Goal: Use online tool/utility: Utilize a website feature to perform a specific function

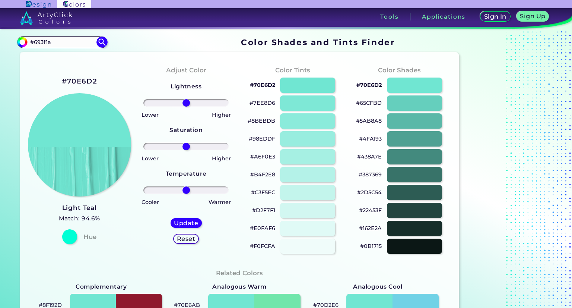
type input "#693f1a"
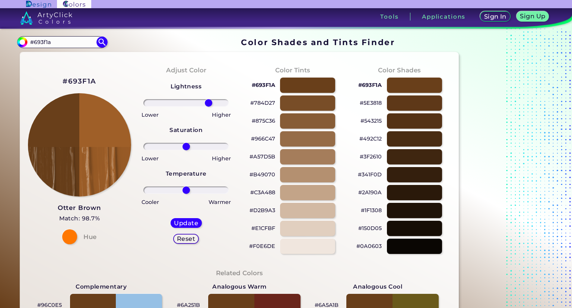
drag, startPoint x: 186, startPoint y: 104, endPoint x: 209, endPoint y: 104, distance: 23.1
type input "58"
click at [209, 104] on input "range" at bounding box center [185, 102] width 85 height 7
click at [190, 220] on h5 "Update" at bounding box center [186, 223] width 22 height 6
type input "#9f5f28"
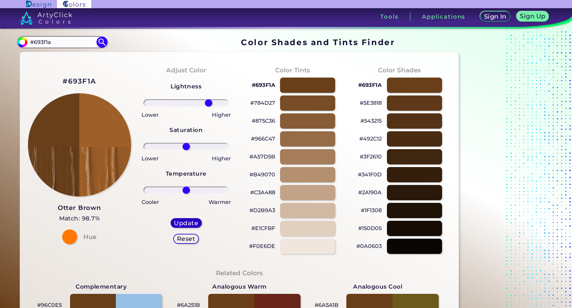
type input "0"
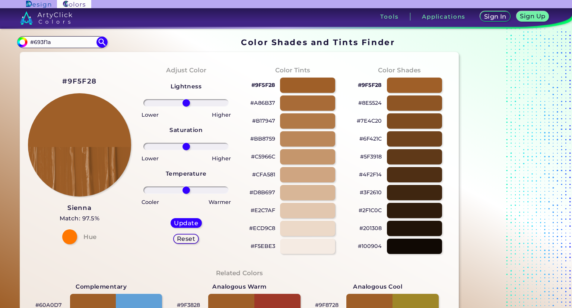
click at [184, 149] on div "Lightness Saturation Temperature Lower Higher Lower Higher Cooler Warmer Update…" at bounding box center [186, 165] width 95 height 179
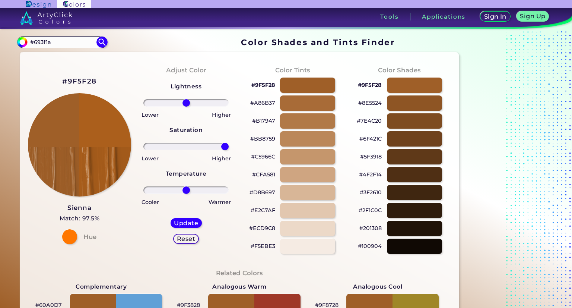
drag, startPoint x: 184, startPoint y: 146, endPoint x: 233, endPoint y: 142, distance: 48.6
type input "100"
click at [229, 143] on input "range" at bounding box center [185, 146] width 85 height 7
click at [190, 223] on h5 "Update" at bounding box center [186, 223] width 22 height 6
type input "#ab5f1c"
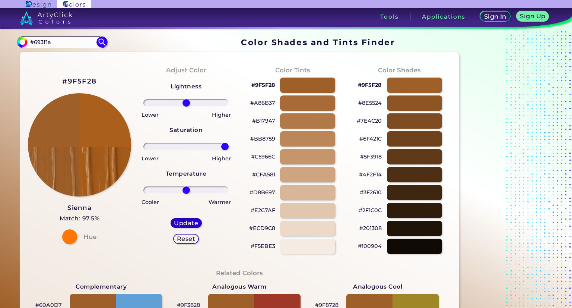
type input "0"
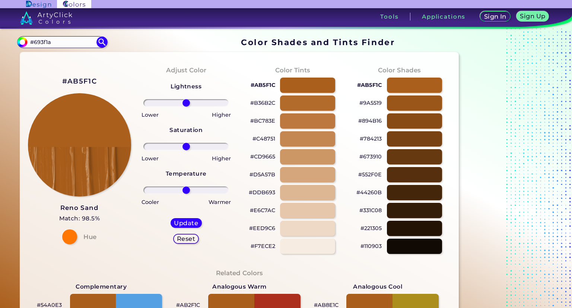
click at [186, 194] on div at bounding box center [186, 190] width 95 height 9
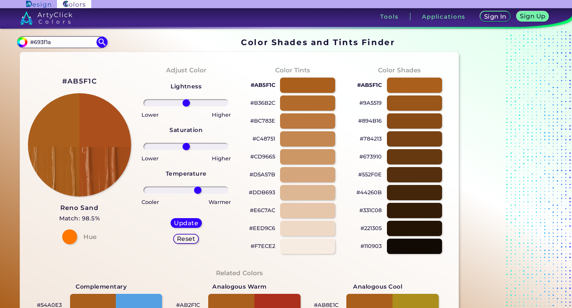
drag, startPoint x: 186, startPoint y: 189, endPoint x: 198, endPoint y: 188, distance: 11.6
type input "30"
click at [198, 188] on input "range" at bounding box center [185, 189] width 85 height 7
click at [185, 217] on div "Update Reset" at bounding box center [186, 230] width 43 height 37
drag, startPoint x: 185, startPoint y: 219, endPoint x: 184, endPoint y: 222, distance: 3.9
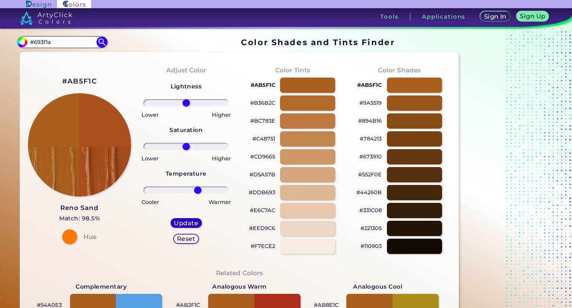
click at [184, 222] on h5 "Update" at bounding box center [186, 223] width 22 height 6
type input "#ab501c"
type input "0"
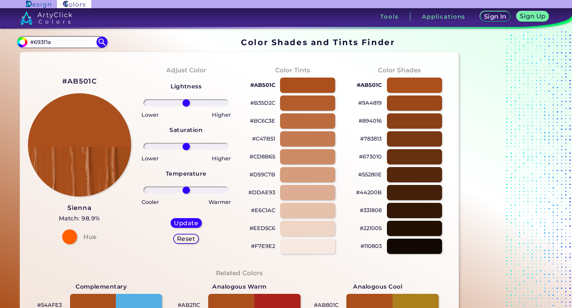
drag, startPoint x: 103, startPoint y: 214, endPoint x: 104, endPoint y: 220, distance: 6.1
click at [103, 215] on div "#AB501C Sienna Match: 98.9% Hue" at bounding box center [79, 159] width 107 height 203
drag, startPoint x: 103, startPoint y: 82, endPoint x: 55, endPoint y: 82, distance: 47.7
click at [55, 82] on div "#AB501C Sienna Match: 98.9% Hue" at bounding box center [79, 159] width 107 height 203
copy h2 "#AB501C"
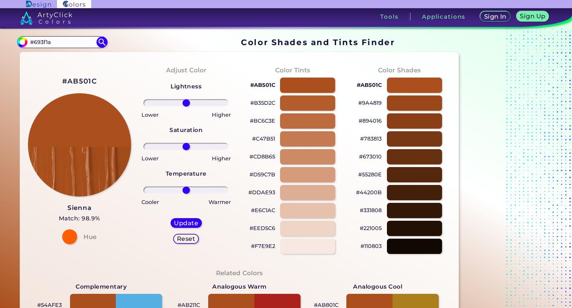
drag, startPoint x: 60, startPoint y: 40, endPoint x: 17, endPoint y: 45, distance: 43.5
click at [17, 45] on section "#ab501c #693f1a Acadia ◉ Acid Green ◉ Aero Blue ◉ Alabaster ◉ Albescent White ◉…" at bounding box center [239, 42] width 445 height 15
paste input "AB501C"
type input "#AB501C"
click at [182, 226] on h5 "Update" at bounding box center [186, 223] width 22 height 6
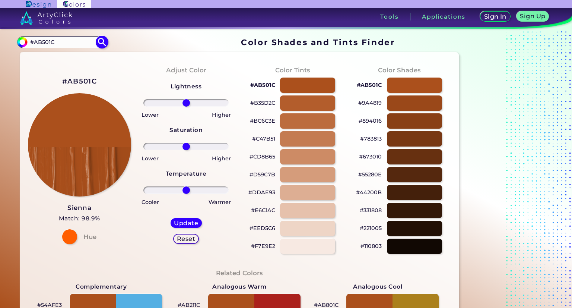
click at [97, 45] on img at bounding box center [101, 41] width 13 height 13
type input "#ab501c"
drag, startPoint x: 64, startPoint y: 39, endPoint x: 16, endPoint y: 34, distance: 48.7
click at [16, 34] on div "Color Shades Finder #ab501c #AB501C Acadia ◉ Acid Green ◉ Aero Blue ◉ Alabaster…" at bounding box center [286, 303] width 572 height 548
paste input "693f1a"
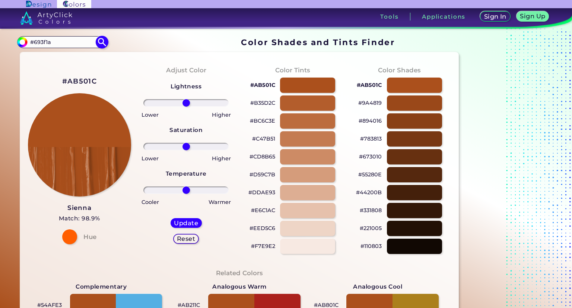
type input "#693f1a"
click at [101, 45] on img at bounding box center [101, 41] width 13 height 13
type input "#693f1a"
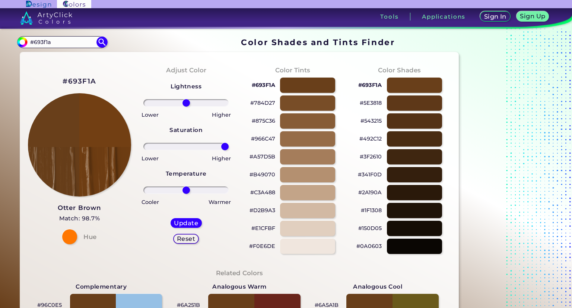
drag, startPoint x: 186, startPoint y: 147, endPoint x: 246, endPoint y: 150, distance: 60.4
type input "100"
click at [229, 150] on input "range" at bounding box center [185, 146] width 85 height 7
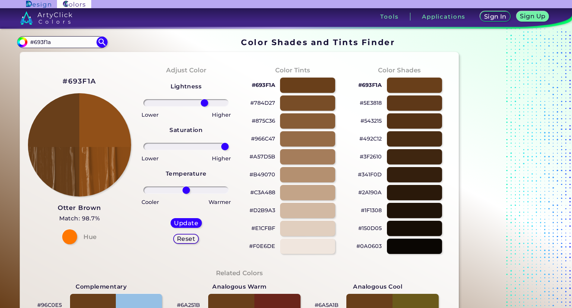
drag, startPoint x: 187, startPoint y: 104, endPoint x: 205, endPoint y: 106, distance: 18.0
click at [205, 106] on input "range" at bounding box center [185, 102] width 85 height 7
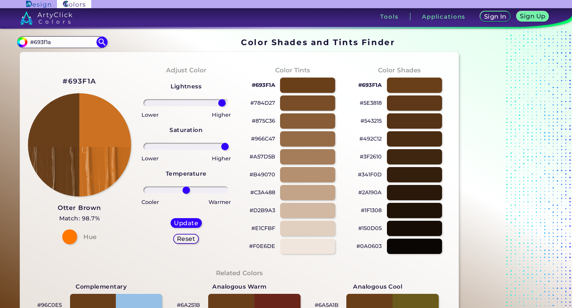
drag, startPoint x: 204, startPoint y: 105, endPoint x: 222, endPoint y: 105, distance: 18.3
type input "92"
click at [222, 105] on input "range" at bounding box center [185, 102] width 85 height 7
click at [185, 194] on div at bounding box center [186, 190] width 95 height 9
drag, startPoint x: 185, startPoint y: 189, endPoint x: 181, endPoint y: 185, distance: 5.6
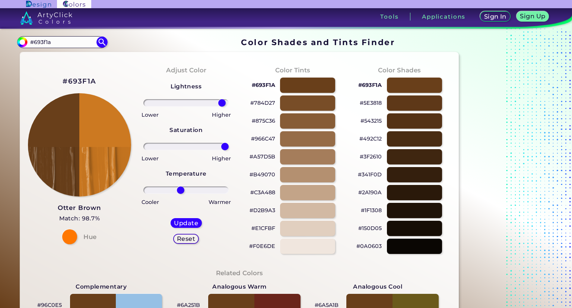
type input "-14"
click at [181, 186] on input "range" at bounding box center [185, 189] width 85 height 7
